Goal: Use online tool/utility: Use online tool/utility

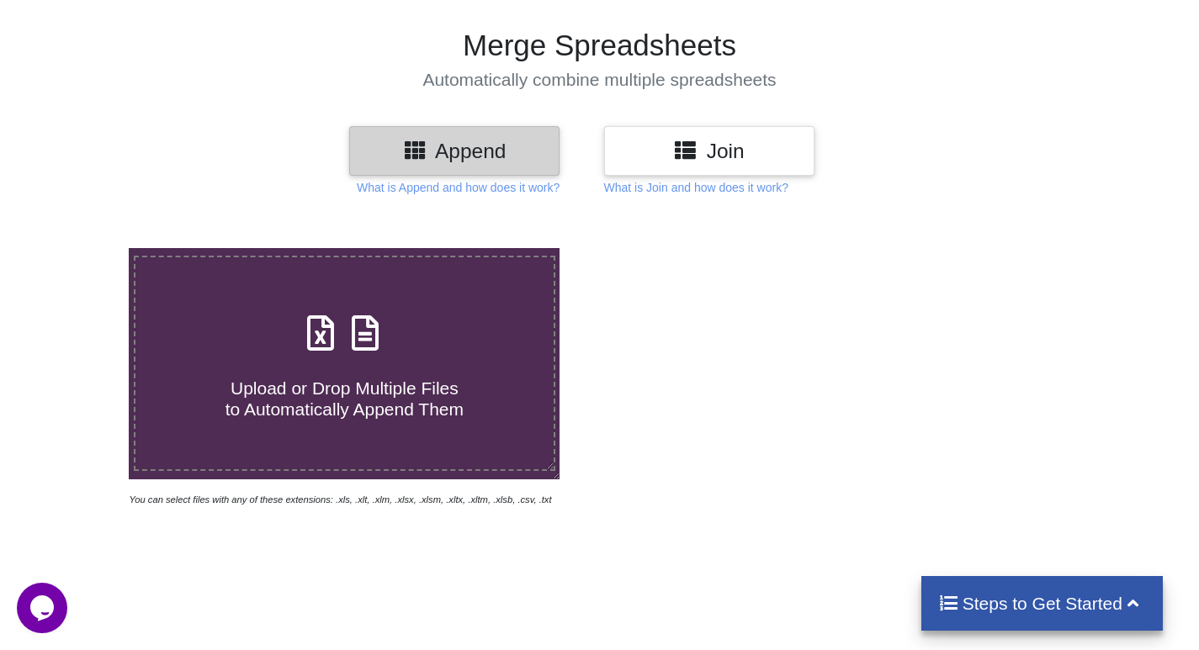
click at [393, 379] on span "Upload or Drop Multiple Files to Automatically Append Them" at bounding box center [344, 399] width 238 height 40
click at [81, 248] on input "Upload or Drop Multiple Files to Automatically Append Them" at bounding box center [81, 248] width 0 height 0
type input "C:\fakepath\Invoice 8053100690.xlsx"
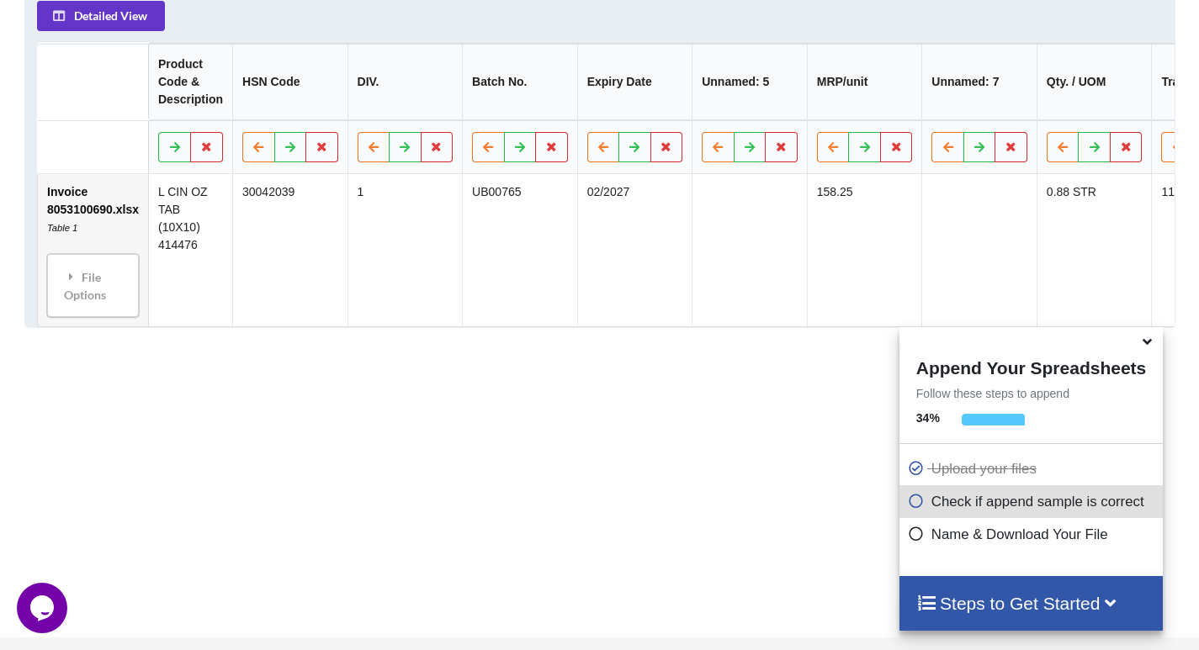
scroll to position [885, 0]
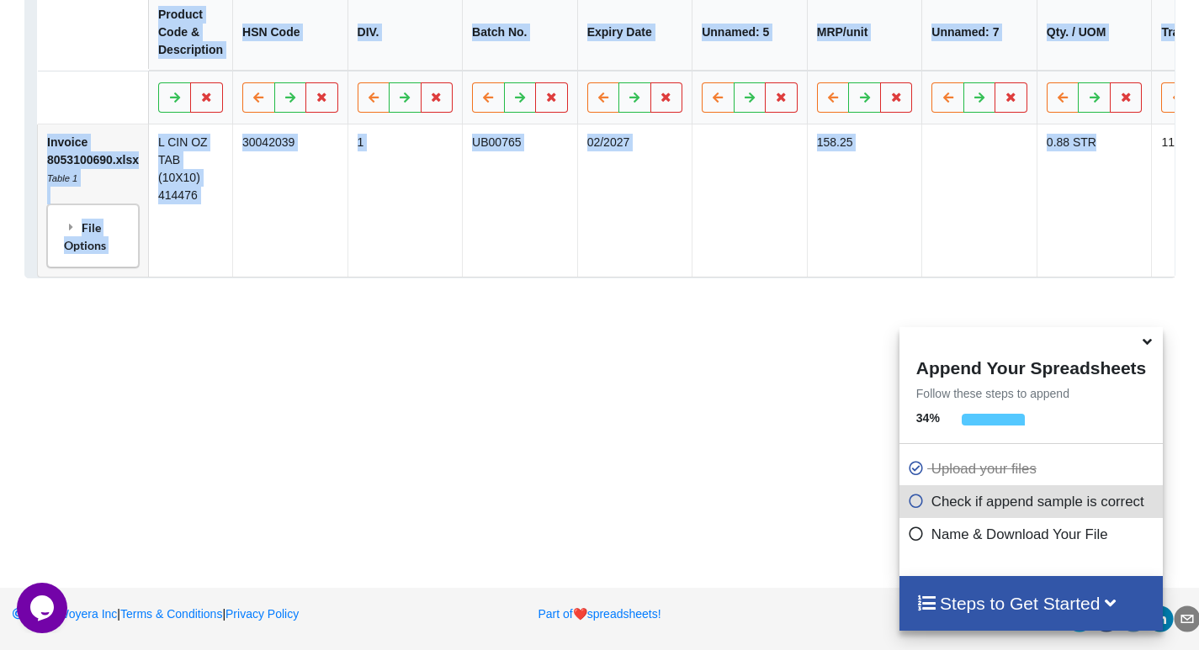
drag, startPoint x: 1130, startPoint y: 203, endPoint x: 779, endPoint y: 392, distance: 398.7
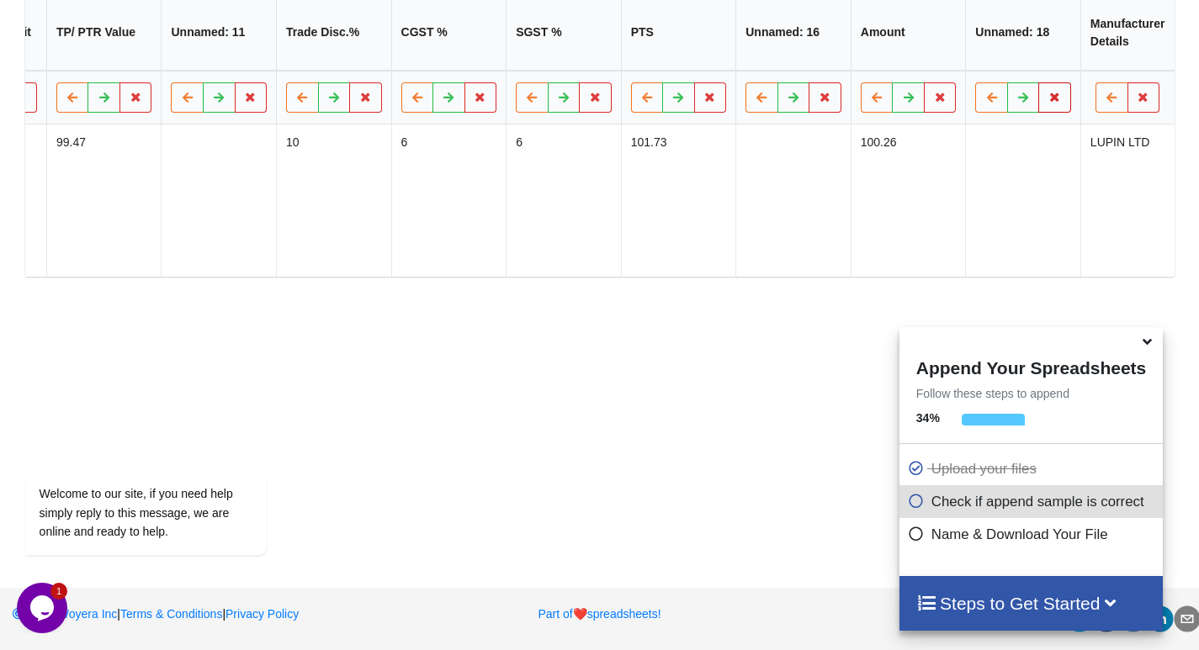
click at [1052, 94] on icon at bounding box center [1055, 97] width 14 height 10
click at [957, 48] on button "Delete Column" at bounding box center [932, 56] width 113 height 30
click at [937, 98] on icon at bounding box center [938, 97] width 14 height 10
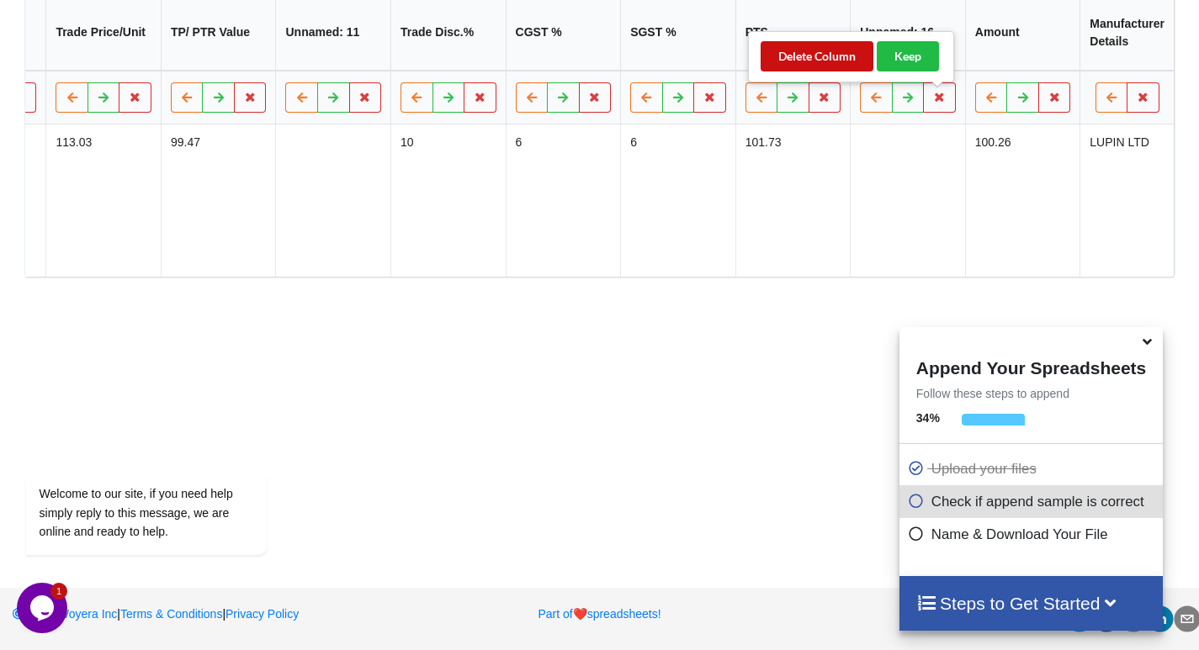
click at [840, 45] on button "Delete Column" at bounding box center [817, 56] width 113 height 30
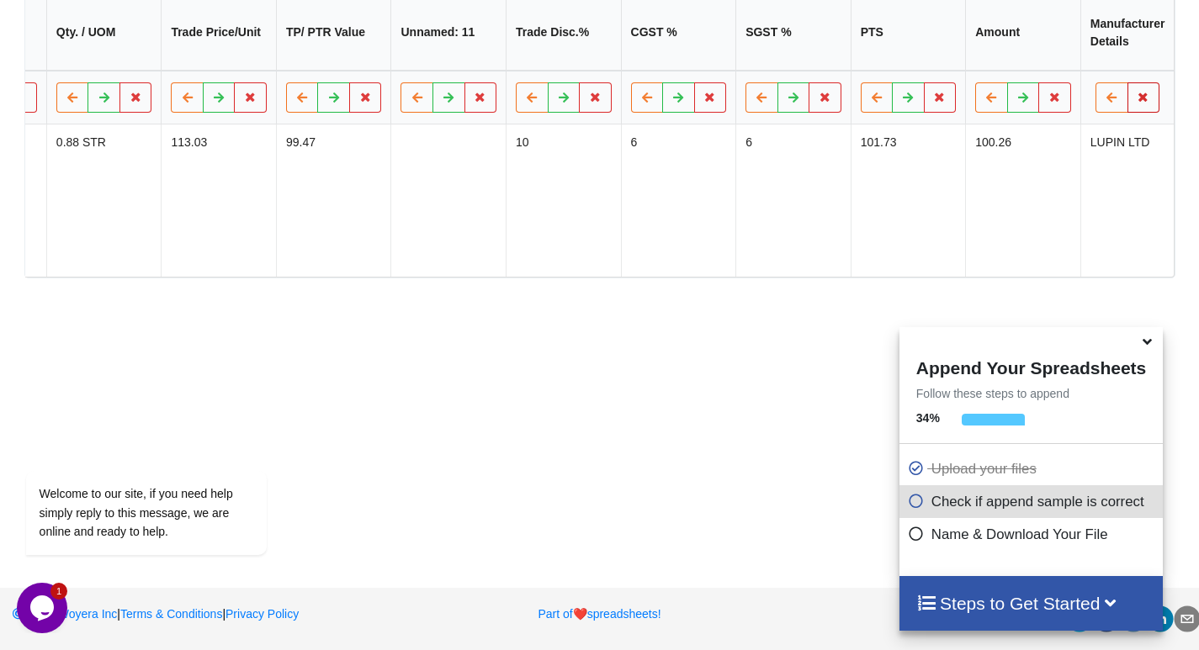
click at [1142, 92] on icon at bounding box center [1143, 97] width 14 height 10
click at [1041, 41] on button "Delete Column" at bounding box center [1021, 56] width 113 height 30
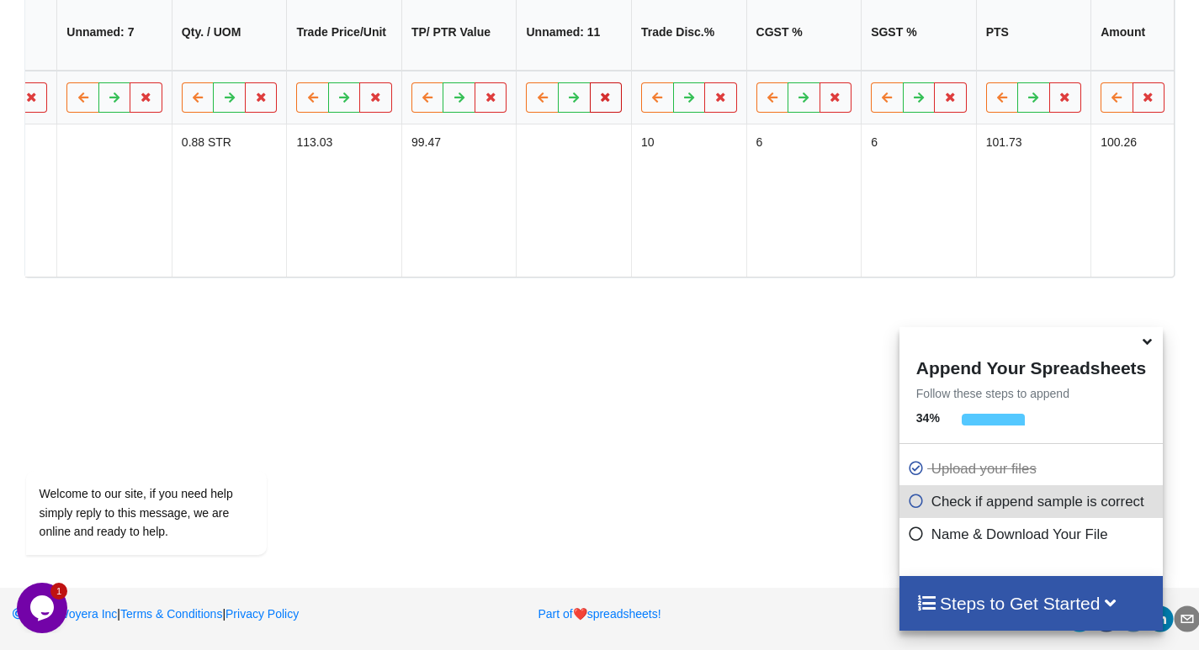
click at [600, 101] on icon at bounding box center [605, 97] width 14 height 10
click at [507, 54] on button "Delete Column" at bounding box center [483, 56] width 113 height 30
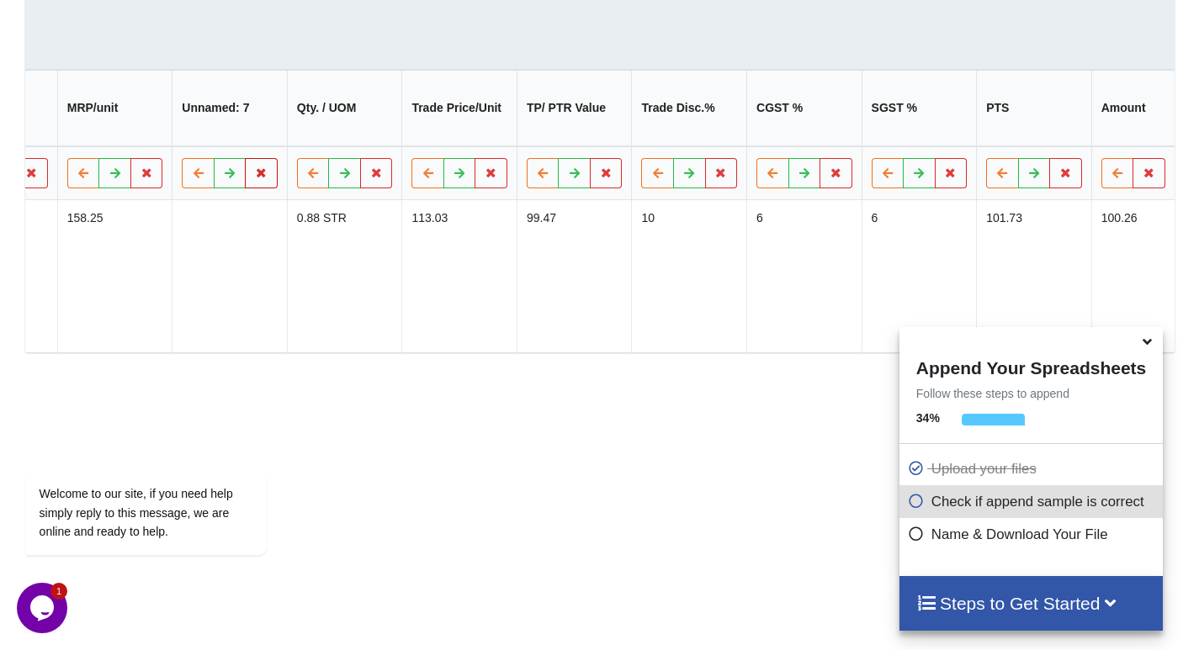
click at [268, 186] on button at bounding box center [260, 173] width 33 height 30
click at [183, 130] on button "Delete Column" at bounding box center [139, 132] width 113 height 30
drag, startPoint x: 478, startPoint y: 26, endPoint x: 394, endPoint y: 50, distance: 87.4
click at [394, 50] on div "Detailed View Product Code & Description HSN Code DIV. Batch No. Expiry Date Un…" at bounding box center [599, 184] width 1149 height 338
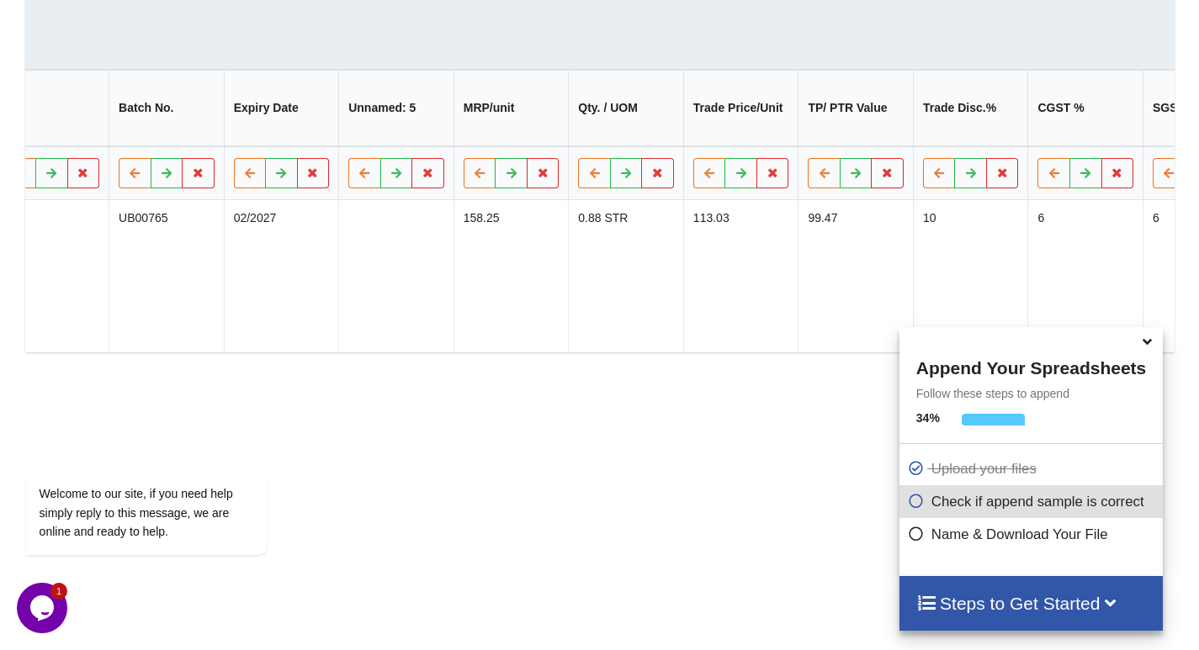
scroll to position [0, 352]
click at [424, 188] on button at bounding box center [428, 173] width 33 height 30
click at [390, 333] on td at bounding box center [396, 276] width 115 height 152
click at [429, 178] on icon at bounding box center [429, 172] width 14 height 10
click at [309, 131] on button "Delete Column" at bounding box center [308, 132] width 113 height 30
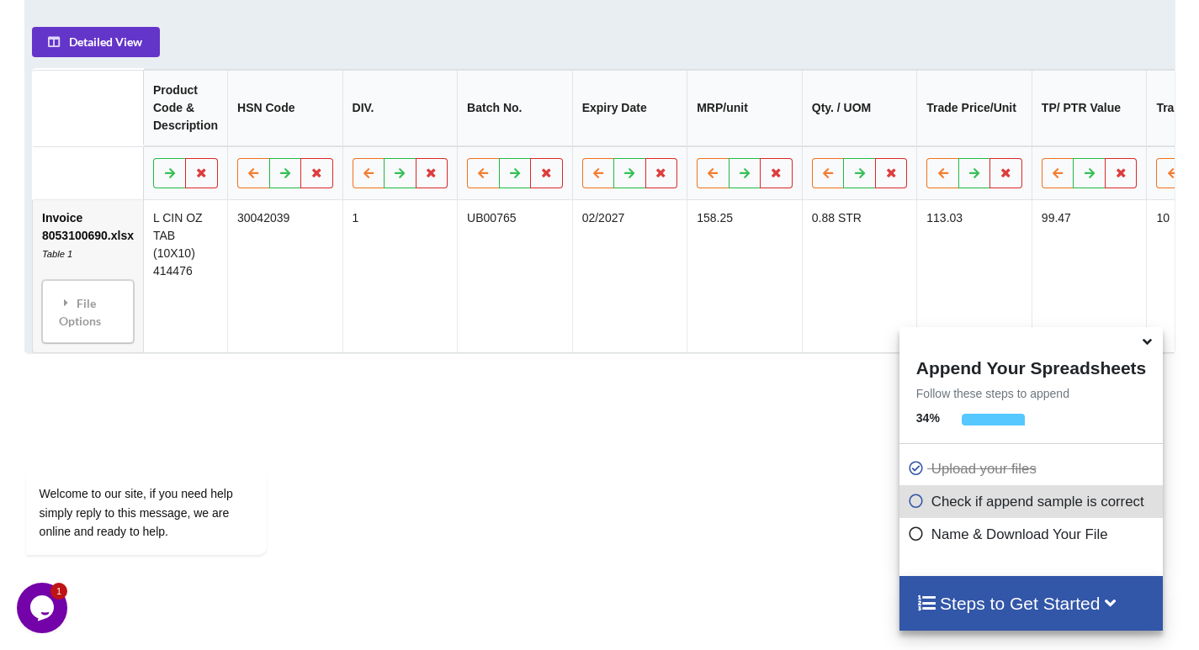
scroll to position [0, 0]
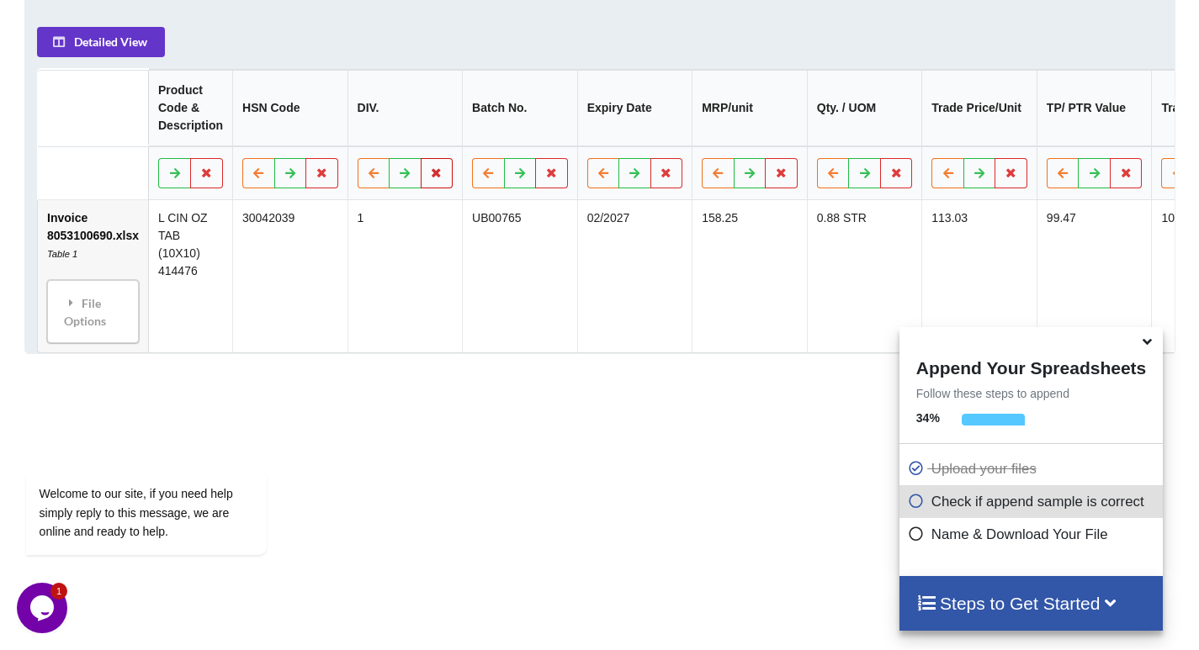
click at [432, 178] on icon at bounding box center [436, 172] width 14 height 10
click at [338, 137] on button "Delete Column" at bounding box center [314, 132] width 113 height 30
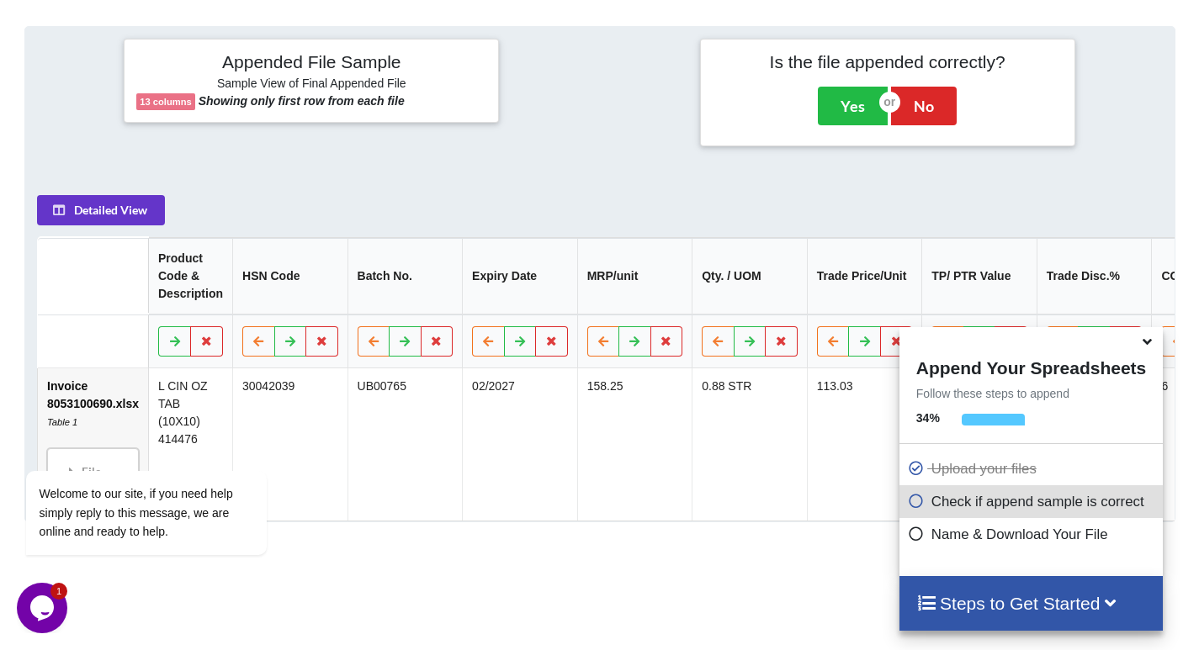
scroll to position [549, 0]
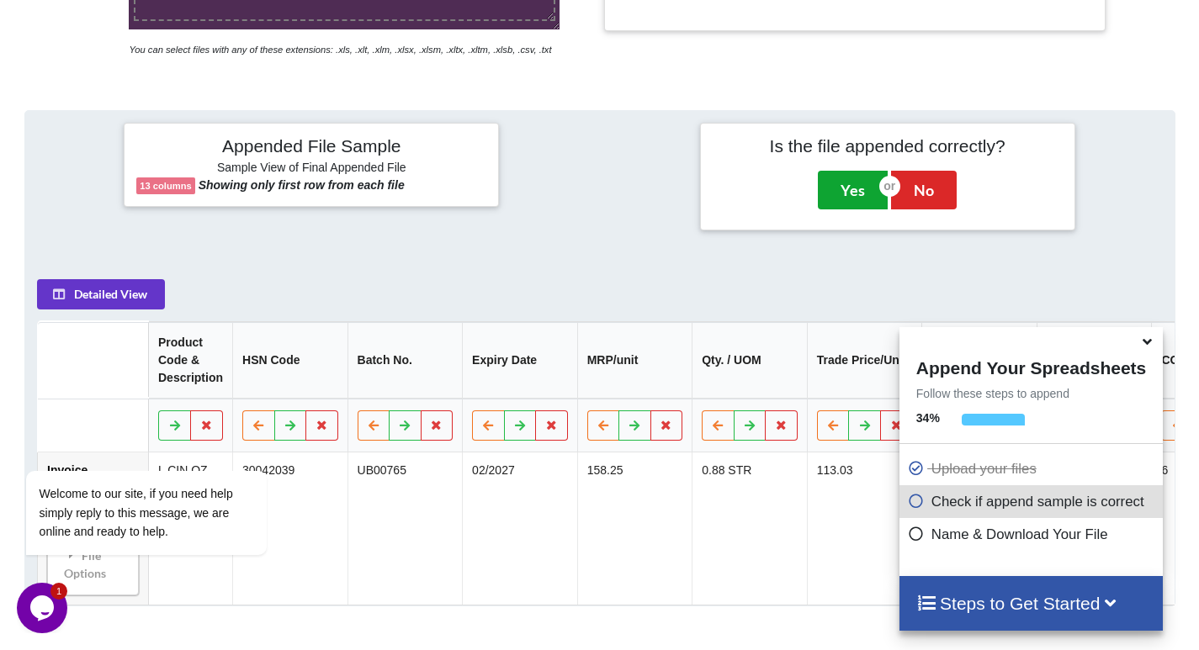
click at [841, 180] on button "Yes" at bounding box center [853, 190] width 70 height 39
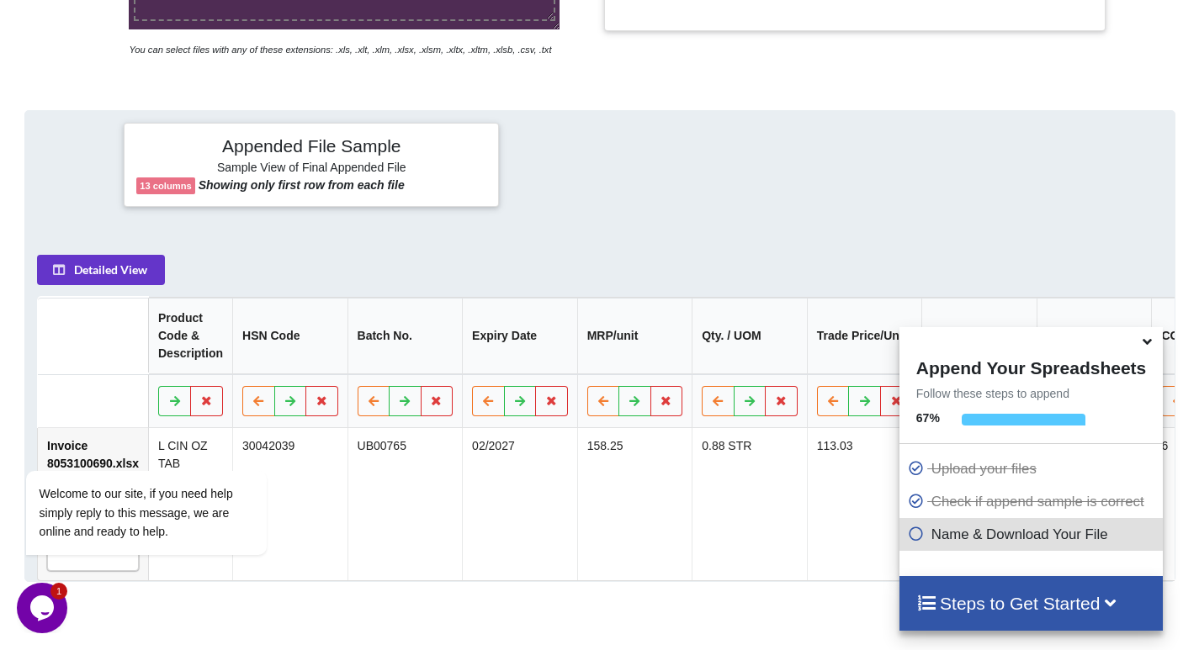
scroll to position [347, 0]
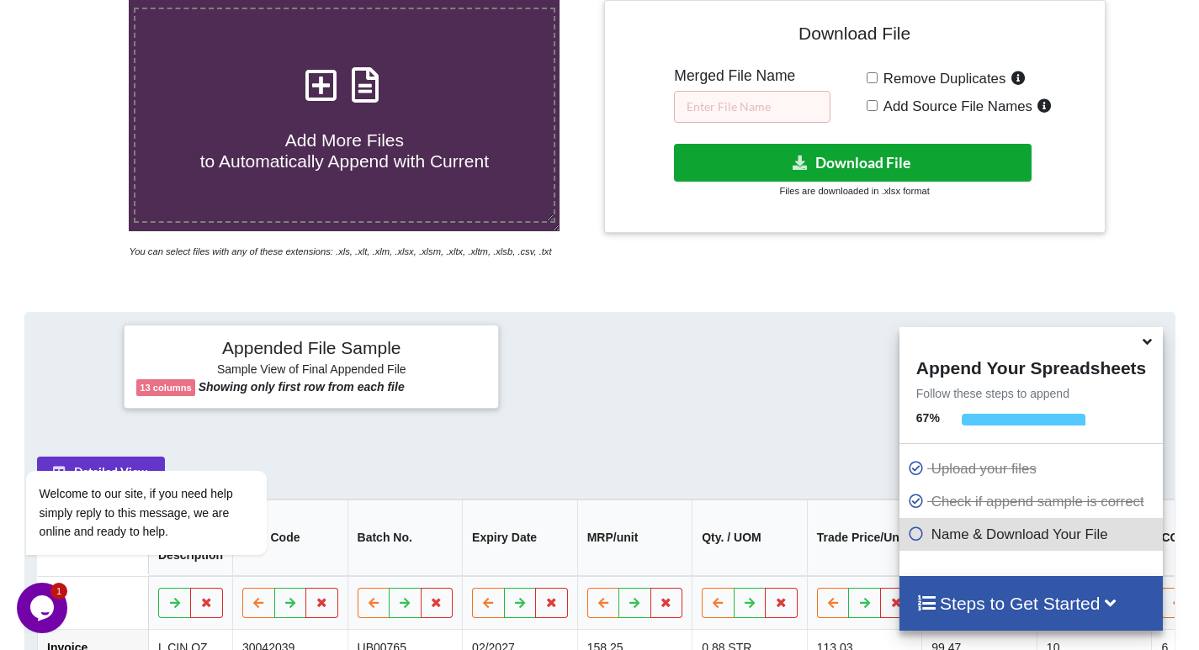
click at [832, 162] on button "Download File" at bounding box center [853, 163] width 358 height 38
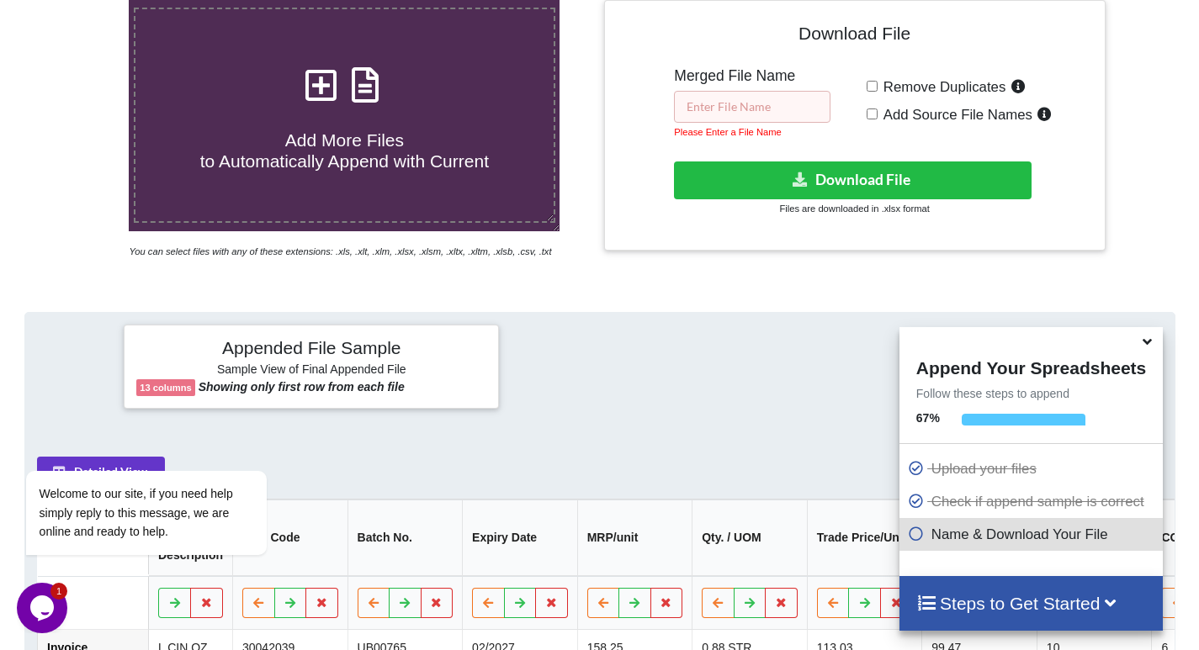
click at [787, 103] on input "text" at bounding box center [752, 107] width 156 height 32
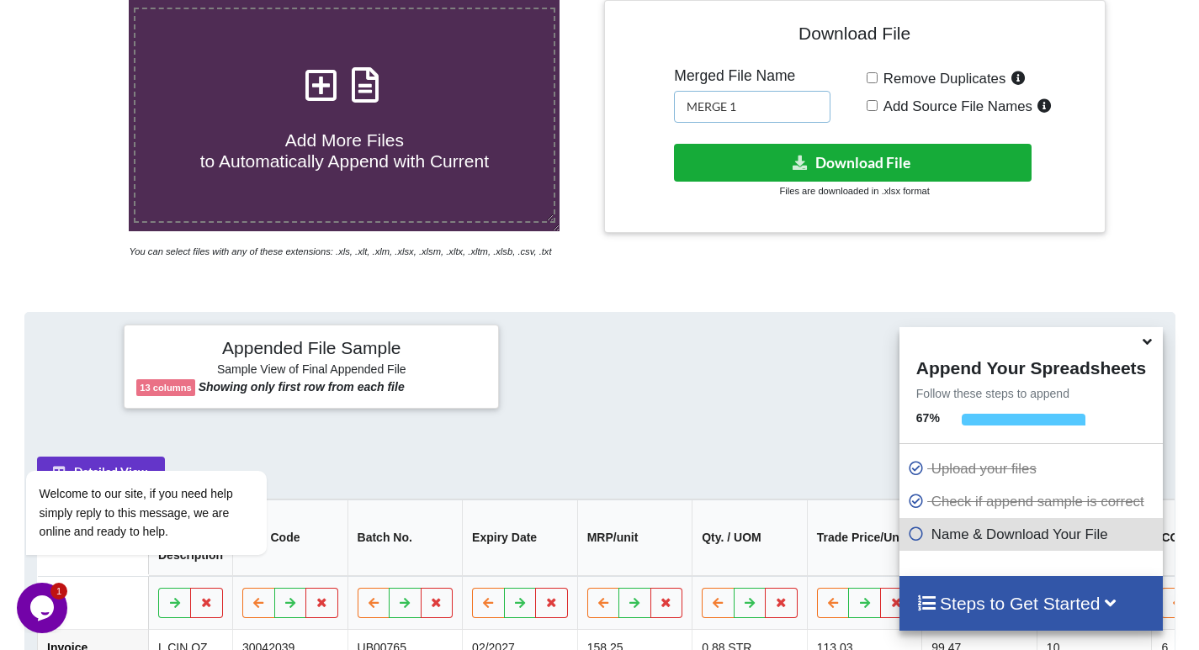
type input "MERGE 1"
click at [818, 162] on button "Download File" at bounding box center [853, 163] width 358 height 38
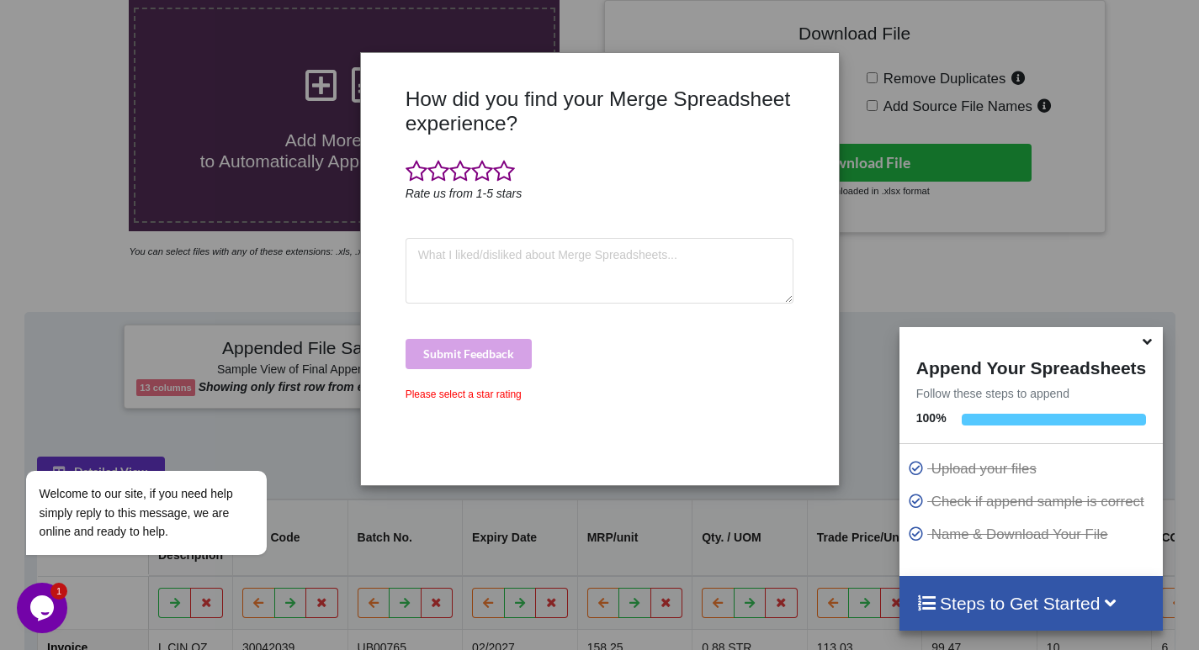
click at [870, 74] on div "How did you find your Merge Spreadsheet experience? Rate us from 1-5 stars Subm…" at bounding box center [599, 325] width 1199 height 650
click at [438, 175] on span at bounding box center [438, 172] width 22 height 24
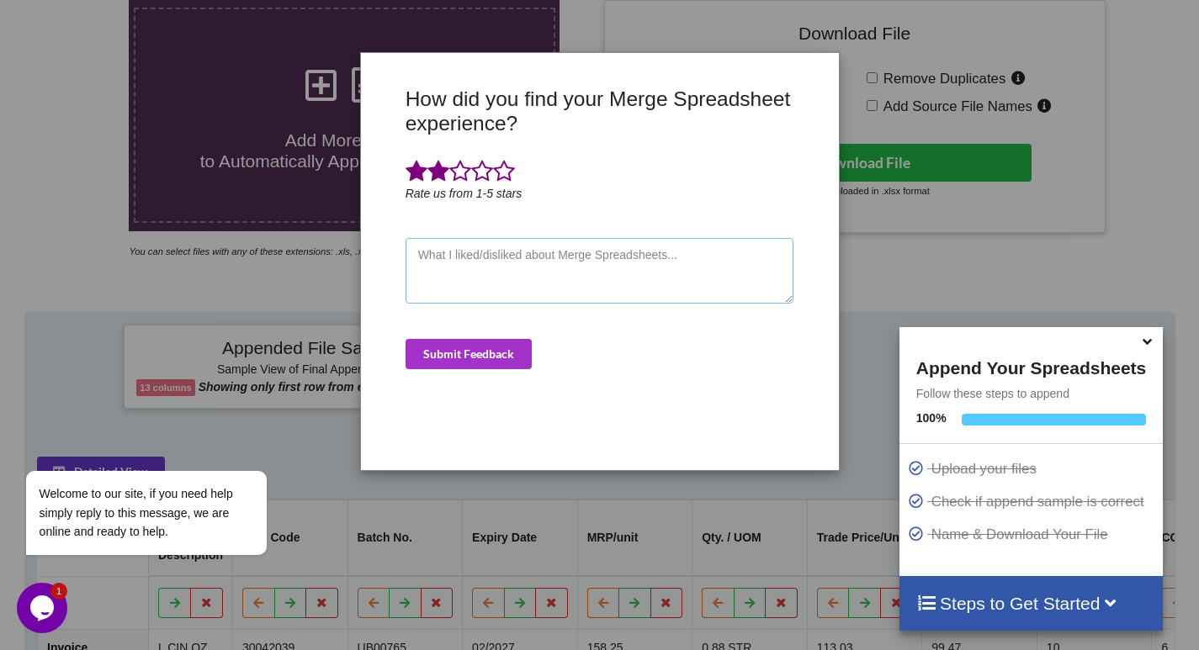
click at [507, 247] on textarea at bounding box center [600, 271] width 389 height 66
type textarea "NO OK"
click at [496, 349] on button "Submit Feedback" at bounding box center [469, 354] width 126 height 30
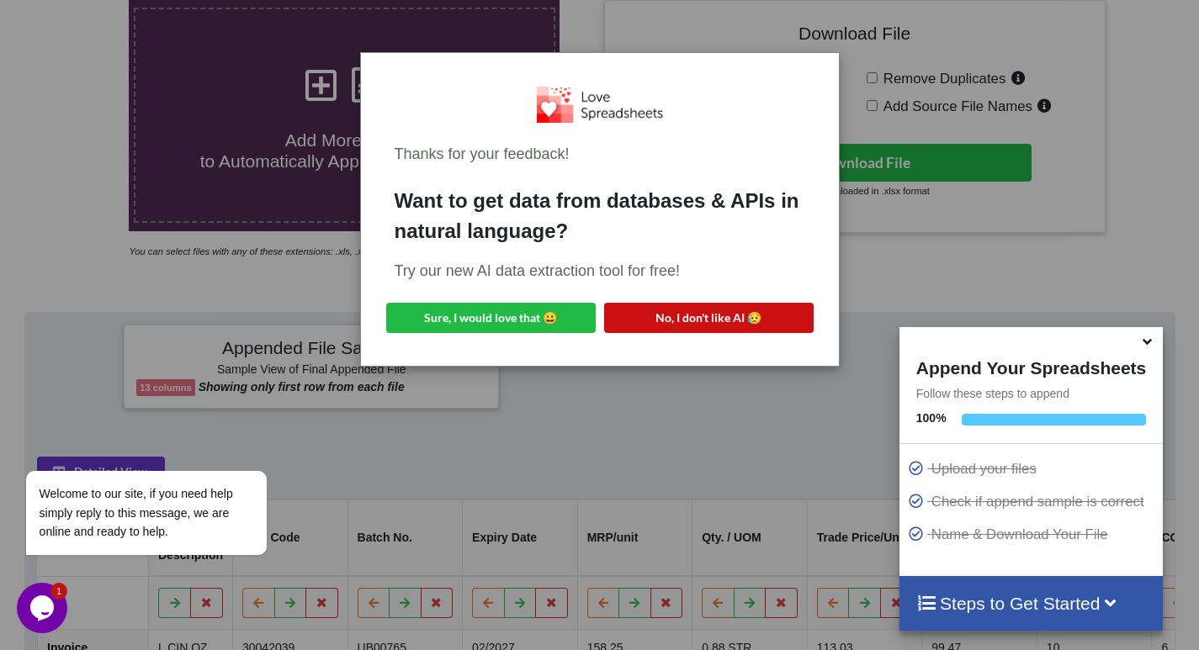
click at [655, 321] on button "No, I don't like AI 😥" at bounding box center [709, 318] width 210 height 30
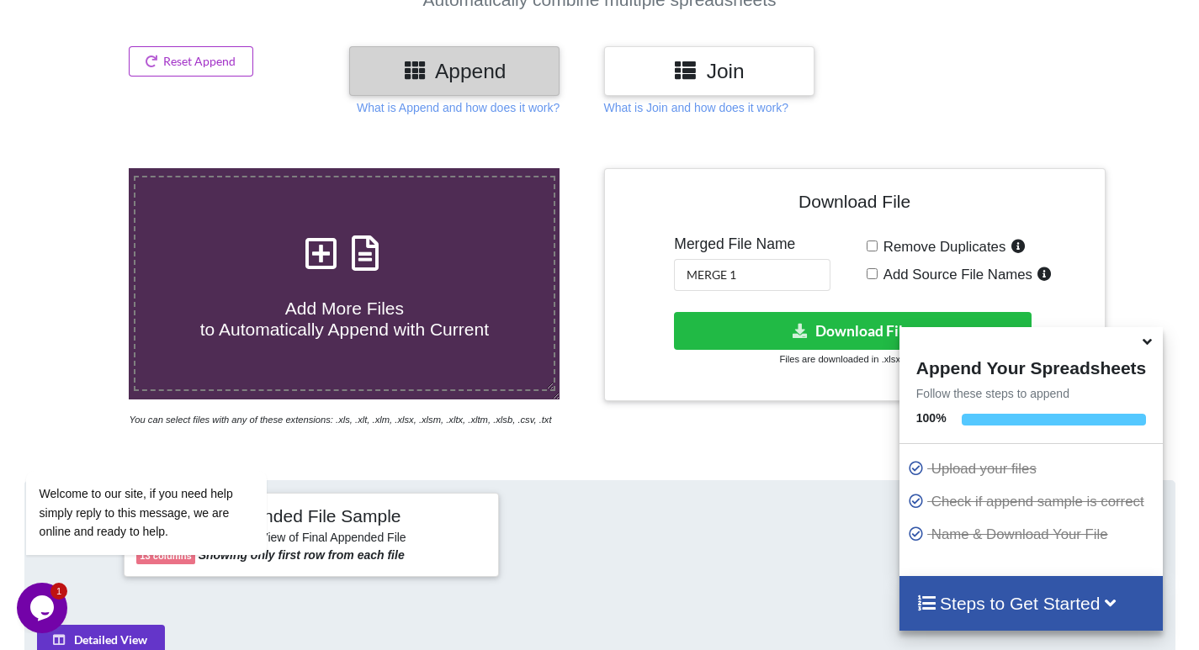
scroll to position [94, 0]
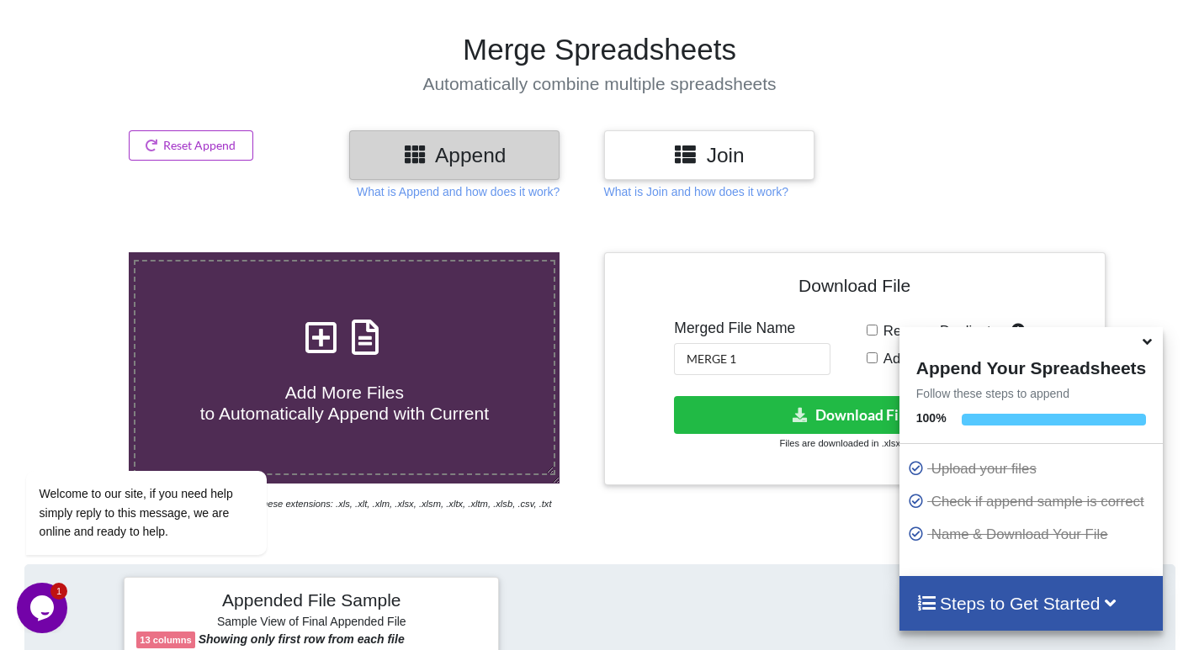
click at [728, 151] on h3 "Join" at bounding box center [709, 155] width 185 height 24
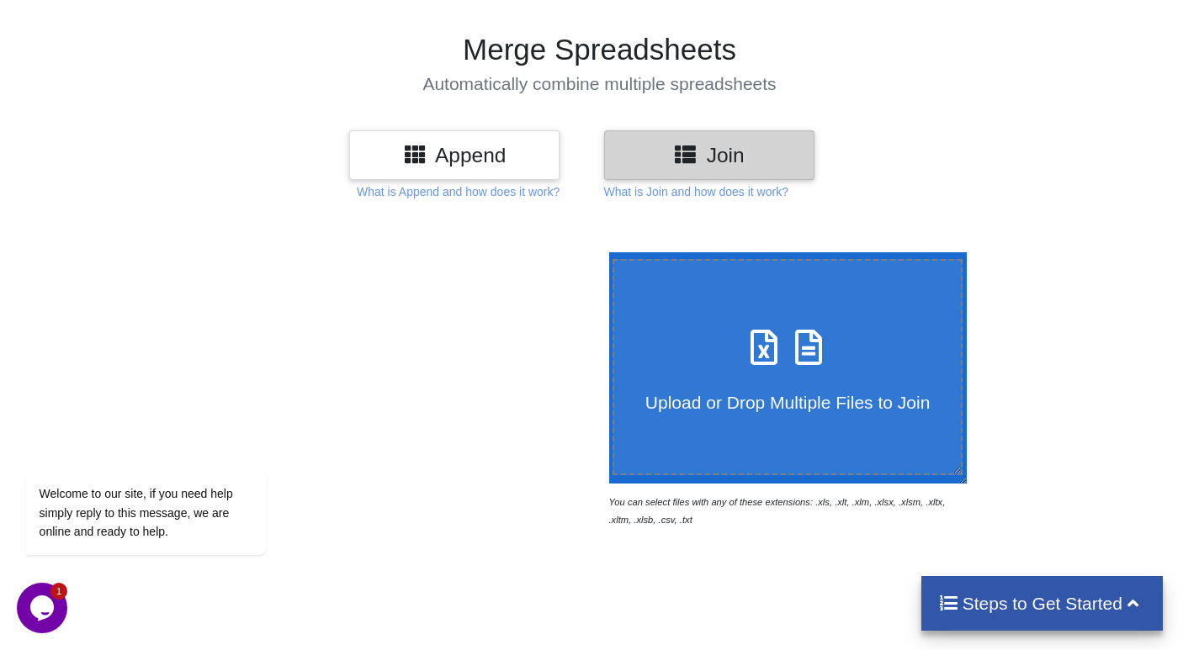
click at [486, 152] on h3 "Append" at bounding box center [454, 155] width 185 height 24
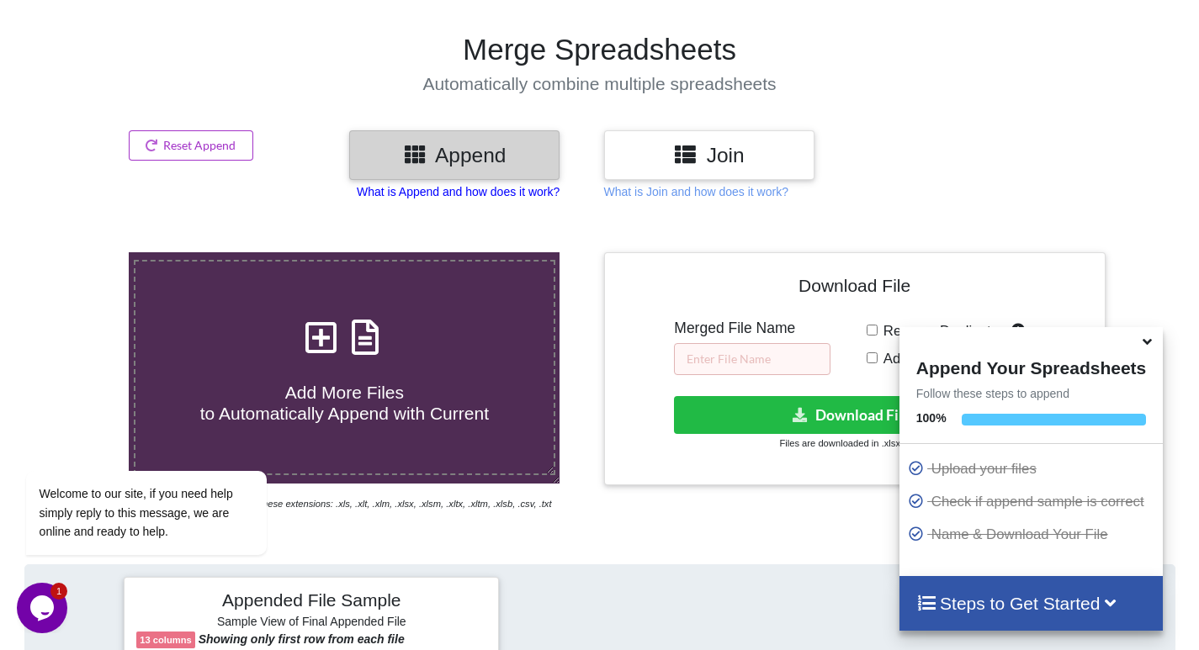
click at [478, 192] on p "What is Append and how does it work?" at bounding box center [458, 191] width 203 height 17
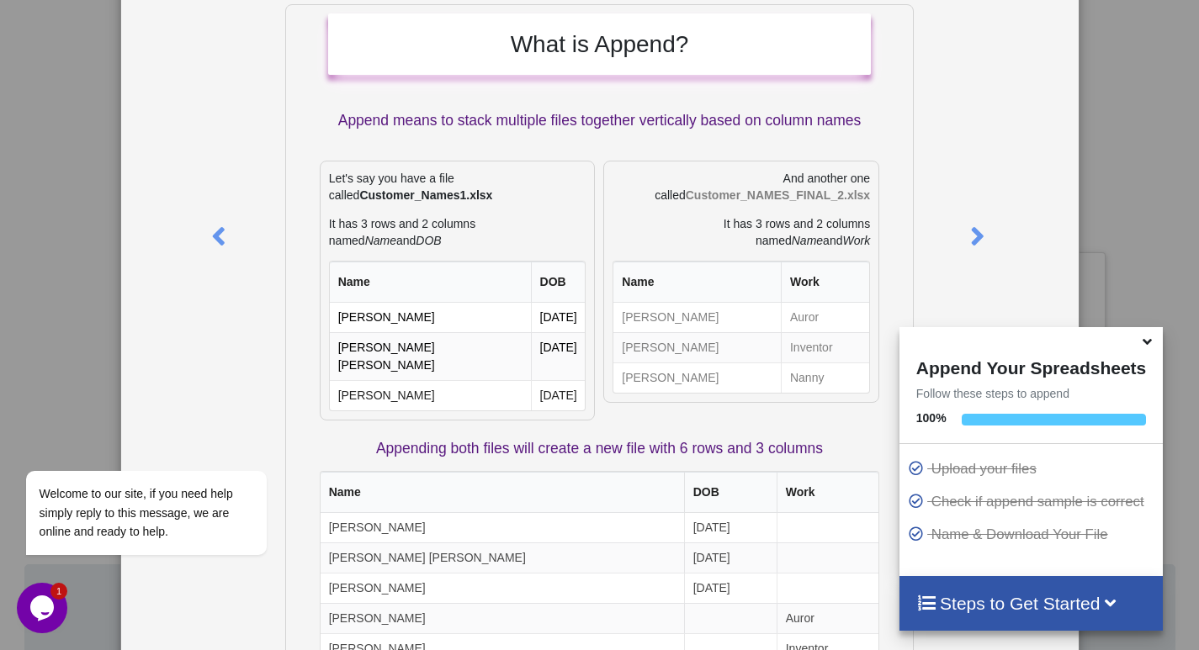
scroll to position [0, 0]
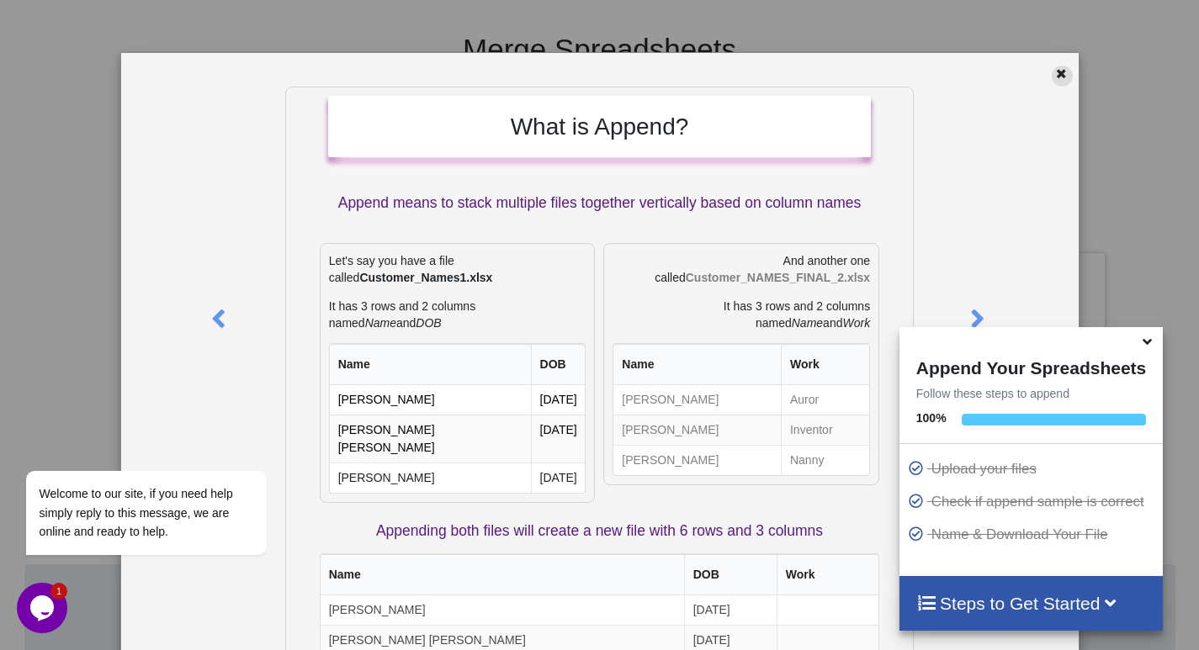
click at [1054, 66] on icon at bounding box center [1061, 72] width 14 height 12
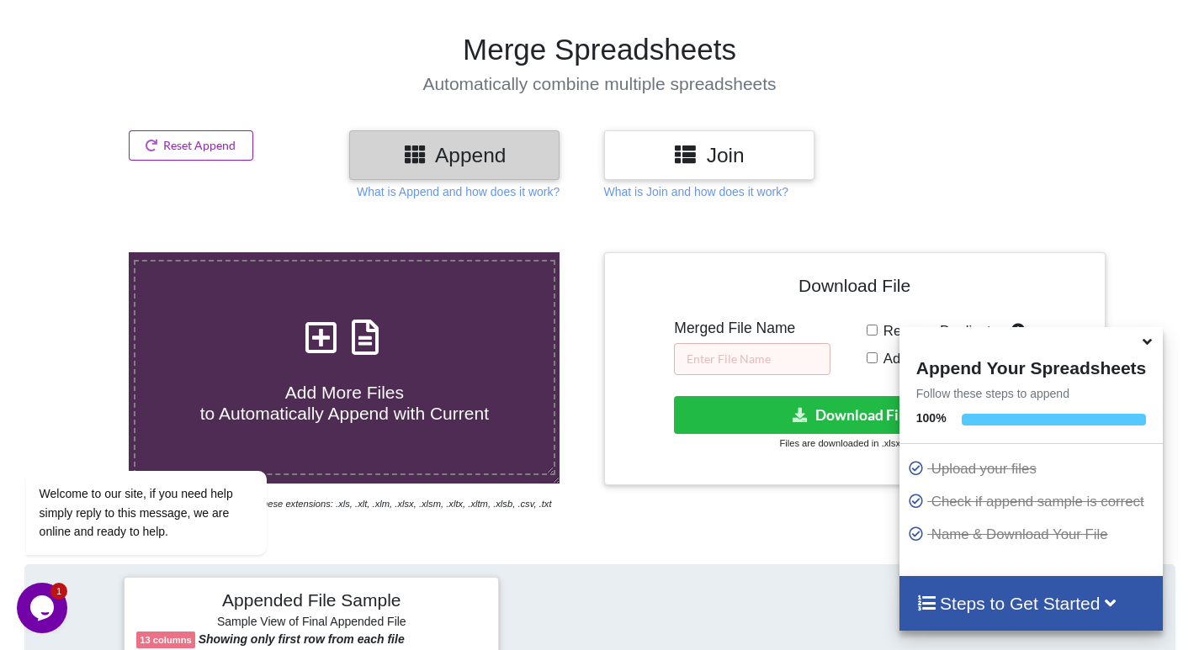
click at [178, 144] on button "Reset Append" at bounding box center [191, 145] width 125 height 30
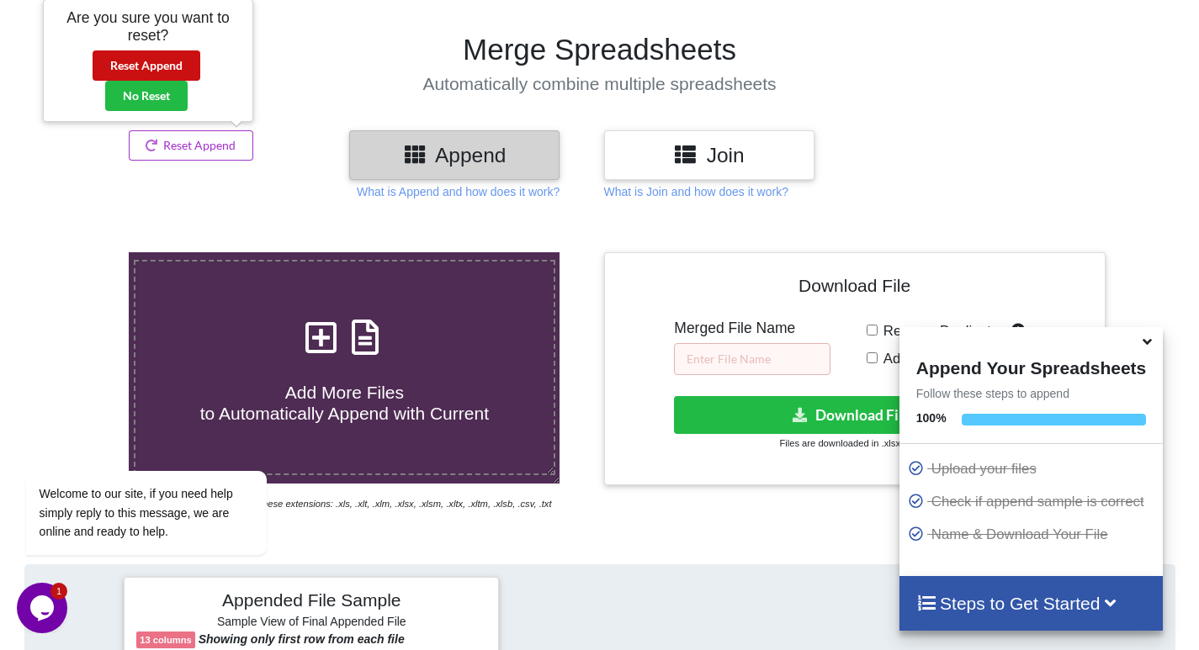
click at [147, 71] on button "Reset Append" at bounding box center [147, 65] width 108 height 30
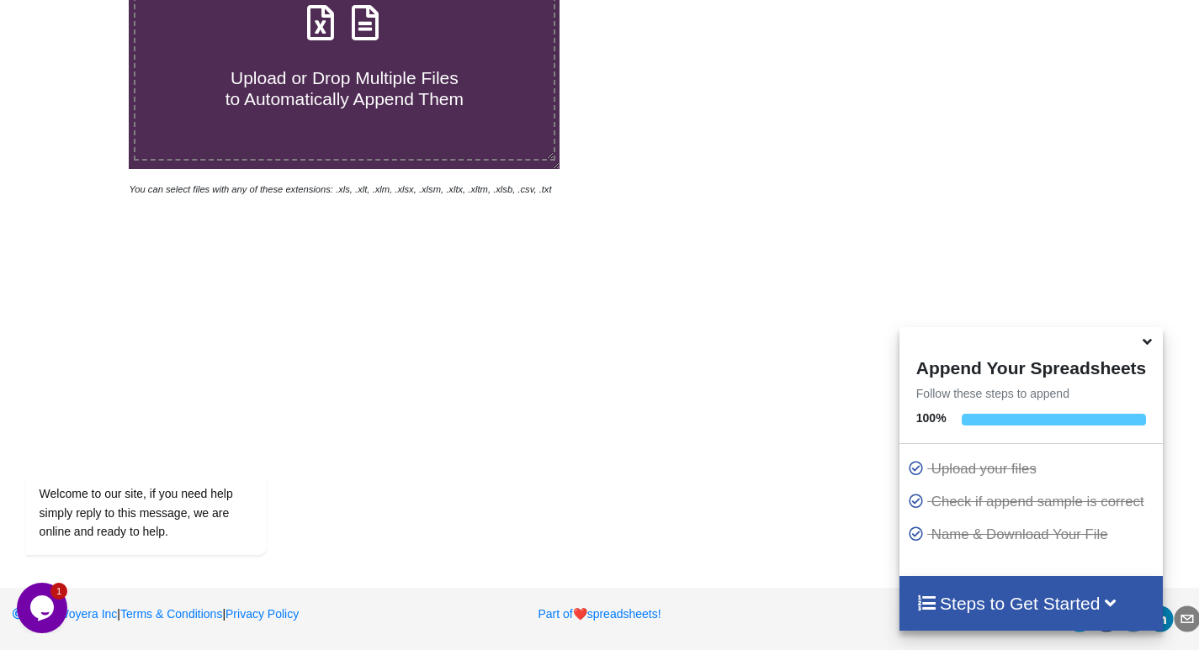
scroll to position [325, 0]
